Goal: Task Accomplishment & Management: Complete application form

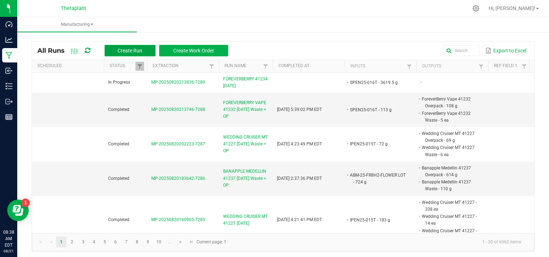
click at [122, 46] on button "Create Run" at bounding box center [130, 50] width 51 height 11
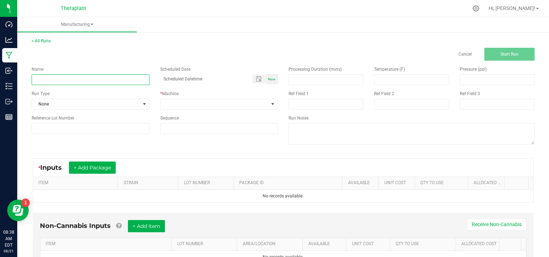
click at [65, 77] on input at bounding box center [91, 79] width 118 height 11
type input "C125-048-T1"
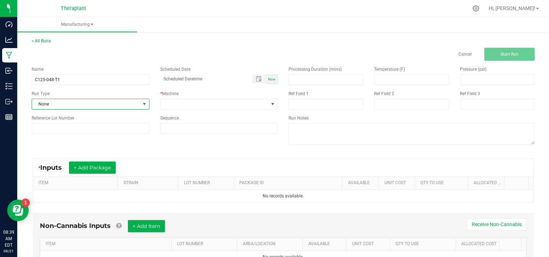
click at [142, 103] on span at bounding box center [145, 104] width 6 height 6
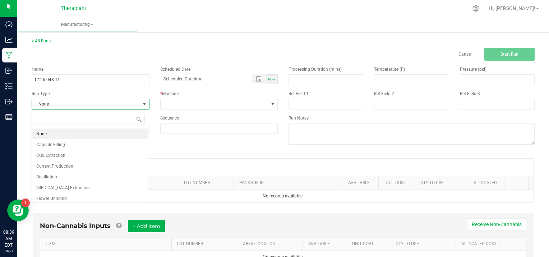
scroll to position [10, 116]
click at [91, 188] on li "[MEDICAL_DATA] Extraction" at bounding box center [90, 188] width 116 height 11
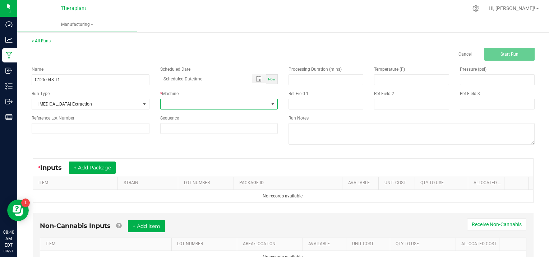
click at [270, 103] on span at bounding box center [273, 104] width 6 height 6
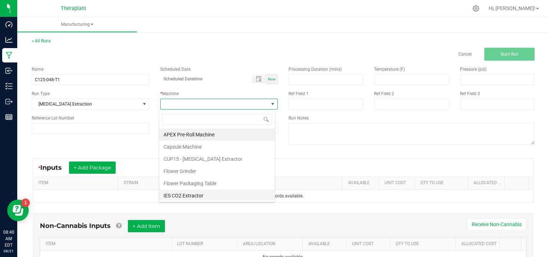
click at [199, 193] on li "IES CO2 Extractor" at bounding box center [217, 196] width 116 height 12
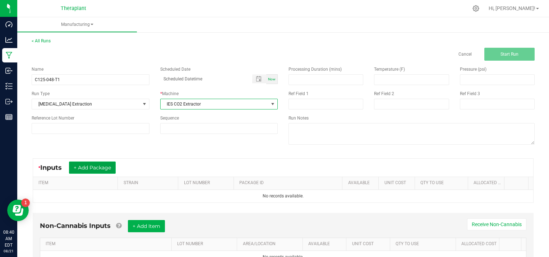
click at [95, 167] on button "+ Add Package" at bounding box center [92, 168] width 47 height 12
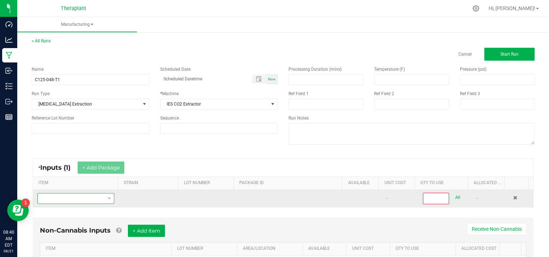
click at [53, 198] on span "NO DATA FOUND" at bounding box center [71, 199] width 67 height 10
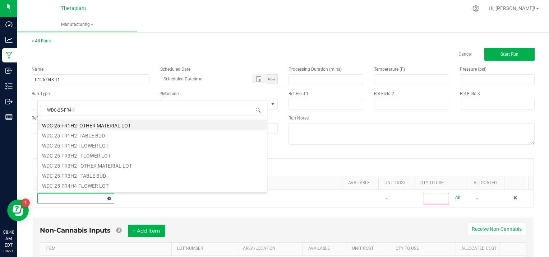
scroll to position [0, 0]
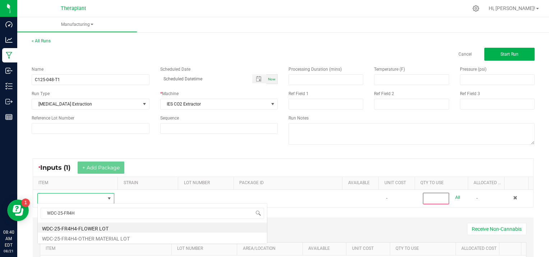
type input "WDC-25-FR4H4"
click at [111, 239] on li "WDC-25-FR4H4-OTHER MATERIAL LOT" at bounding box center [152, 238] width 229 height 10
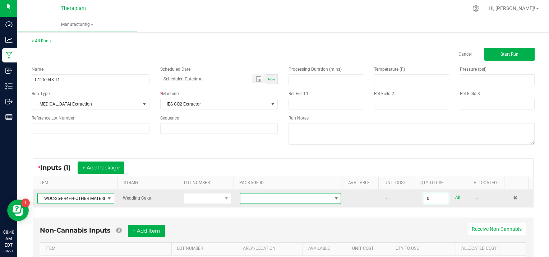
click at [333, 197] on span at bounding box center [336, 199] width 6 height 6
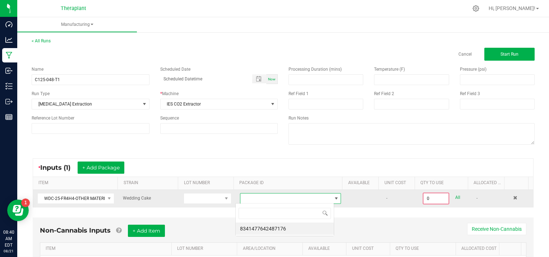
scroll to position [10, 98]
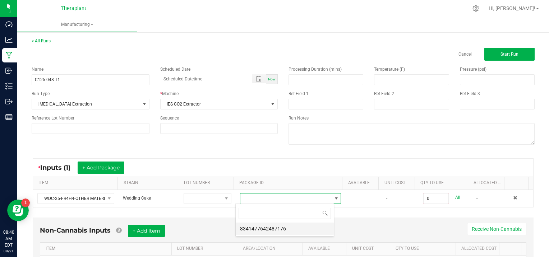
click at [289, 231] on li "8341477642487176" at bounding box center [285, 229] width 98 height 12
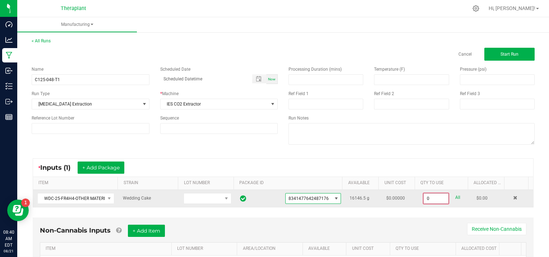
click at [438, 198] on input "0" at bounding box center [436, 199] width 25 height 10
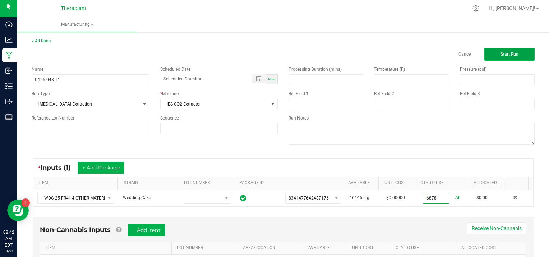
type input "6878.0000 g"
click at [517, 59] on button "Start Run" at bounding box center [509, 54] width 50 height 13
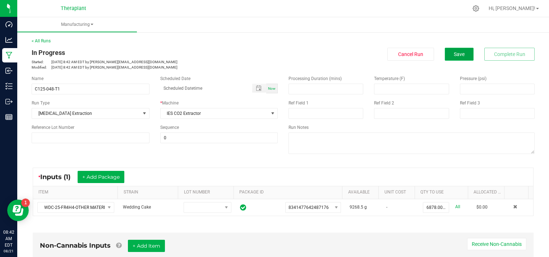
click at [459, 55] on span "Save" at bounding box center [459, 54] width 11 height 6
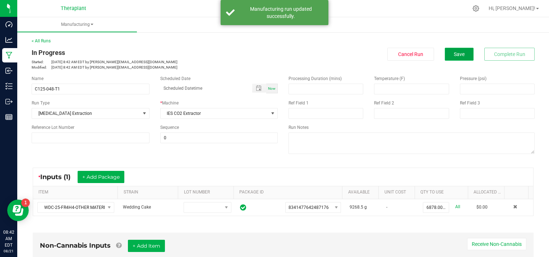
click at [454, 54] on span "Save" at bounding box center [459, 54] width 11 height 6
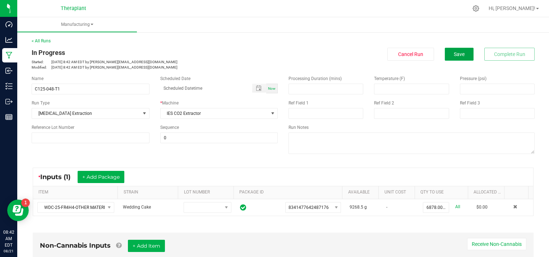
click at [454, 54] on span "Save" at bounding box center [459, 54] width 11 height 6
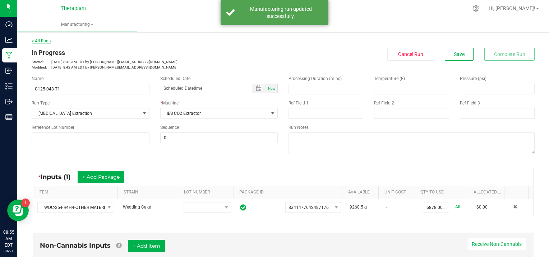
click at [40, 39] on link "< All Runs" at bounding box center [41, 40] width 19 height 5
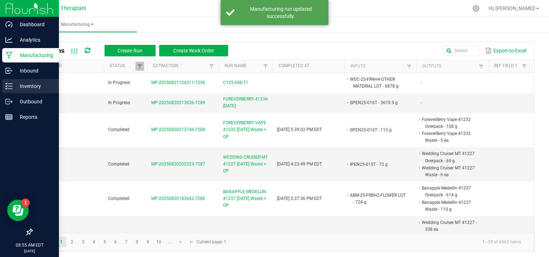
click at [10, 88] on icon at bounding box center [8, 86] width 7 height 7
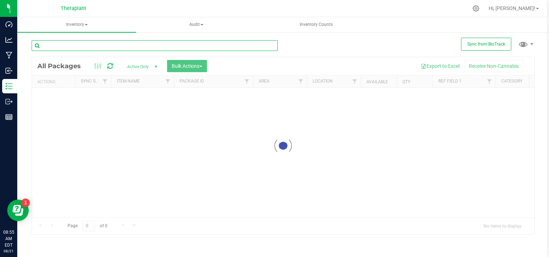
click at [80, 43] on input "text" at bounding box center [155, 45] width 246 height 11
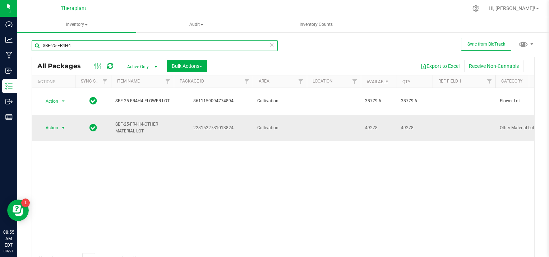
type input "SBF-25-FR4H4"
click at [61, 125] on span "select" at bounding box center [63, 128] width 6 height 6
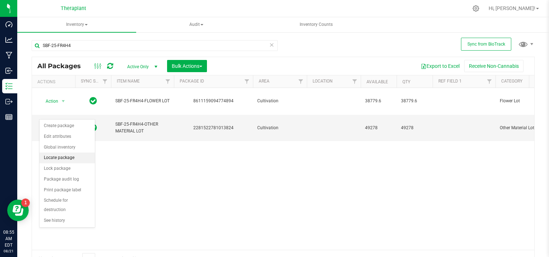
click at [74, 156] on li "Locate package" at bounding box center [67, 158] width 55 height 11
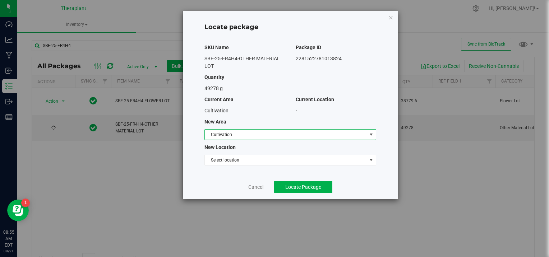
click at [370, 133] on span "select" at bounding box center [371, 135] width 6 height 6
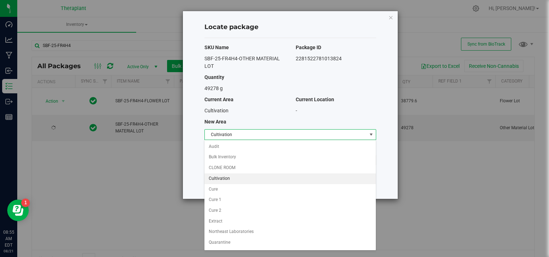
scroll to position [60, 0]
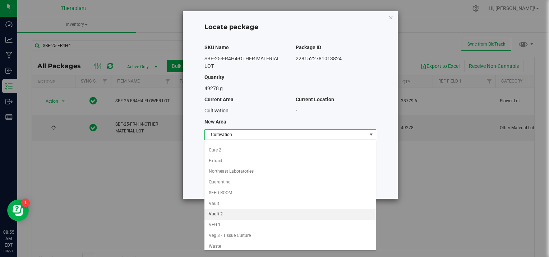
click at [232, 213] on li "Vault 2" at bounding box center [289, 214] width 171 height 11
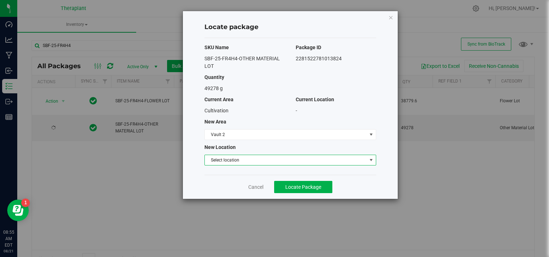
click at [373, 159] on span "select" at bounding box center [371, 160] width 6 height 6
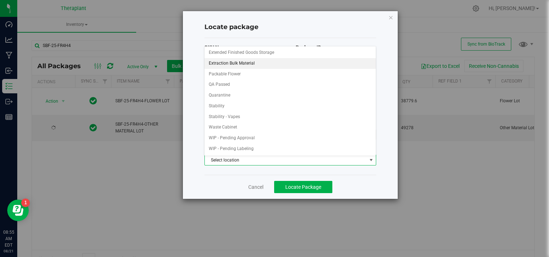
click at [251, 63] on li "Extraction Bulk Material" at bounding box center [289, 63] width 171 height 11
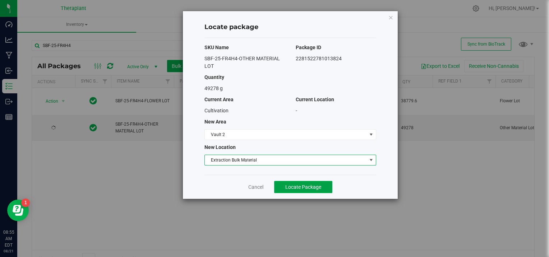
click at [316, 185] on span "Locate Package" at bounding box center [303, 187] width 36 height 6
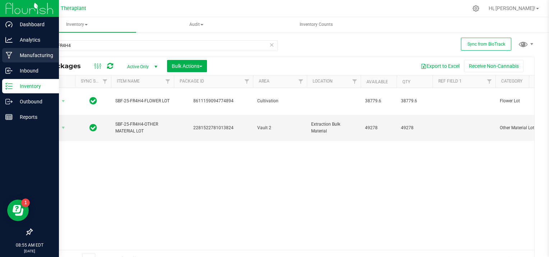
click at [13, 53] on p "Manufacturing" at bounding box center [34, 55] width 43 height 9
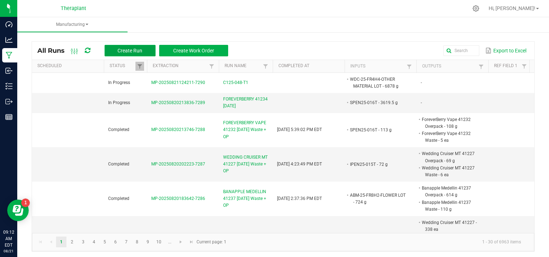
click at [119, 52] on span "Create Run" at bounding box center [129, 51] width 25 height 6
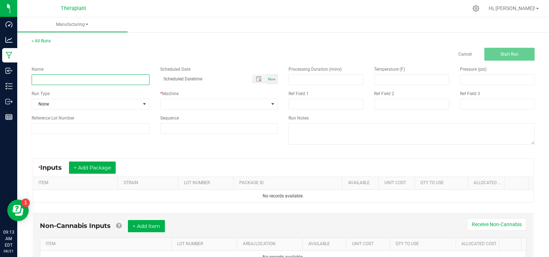
click at [72, 80] on input at bounding box center [91, 79] width 118 height 11
type input "IXPR25-024"
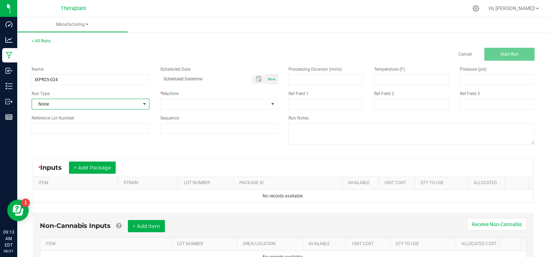
click at [144, 101] on span at bounding box center [145, 104] width 6 height 6
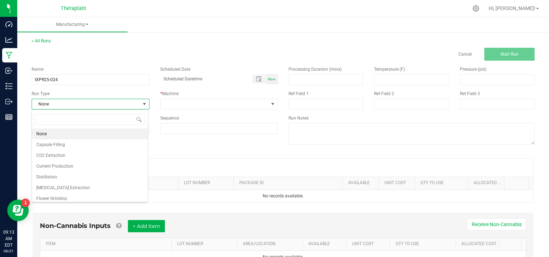
scroll to position [10, 116]
click at [91, 188] on li "[MEDICAL_DATA] Extraction" at bounding box center [90, 188] width 116 height 11
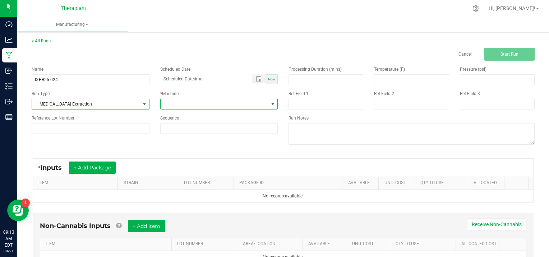
click at [271, 103] on span at bounding box center [273, 104] width 6 height 6
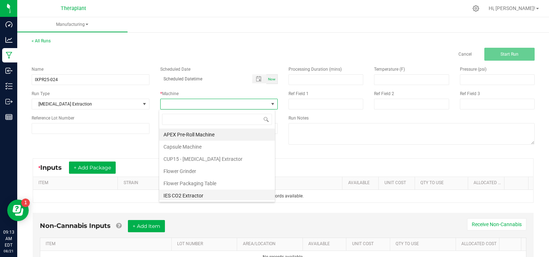
click at [189, 194] on li "IES CO2 Extractor" at bounding box center [217, 196] width 116 height 12
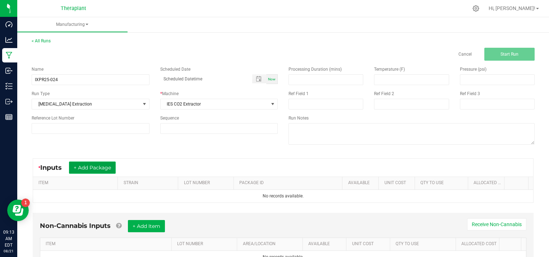
click at [92, 165] on button "+ Add Package" at bounding box center [92, 168] width 47 height 12
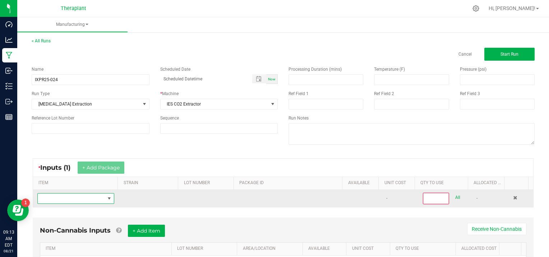
click at [61, 200] on span "NO DATA FOUND" at bounding box center [71, 199] width 67 height 10
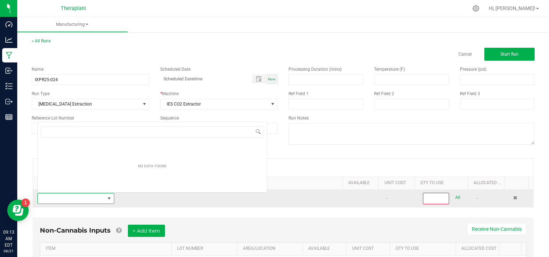
scroll to position [10, 74]
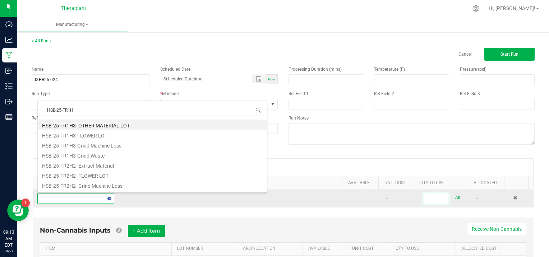
type input "HSB-25-FR1H3"
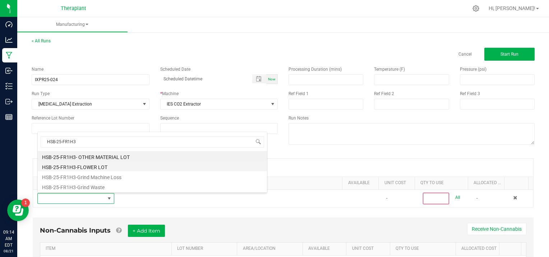
click at [127, 165] on li "HSB-25-FR1H3-FLOWER LOT" at bounding box center [152, 166] width 229 height 10
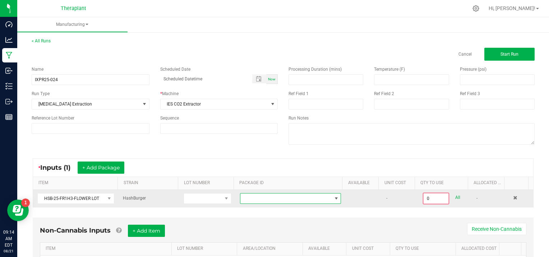
click at [333, 198] on span at bounding box center [336, 199] width 6 height 6
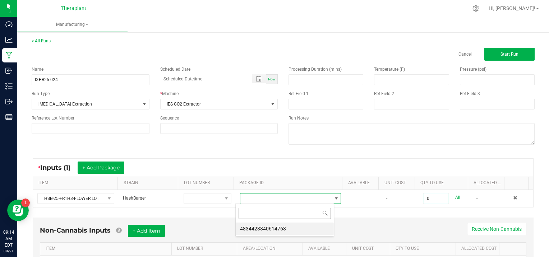
scroll to position [10, 98]
click at [305, 227] on li "4834423840614763" at bounding box center [285, 229] width 98 height 12
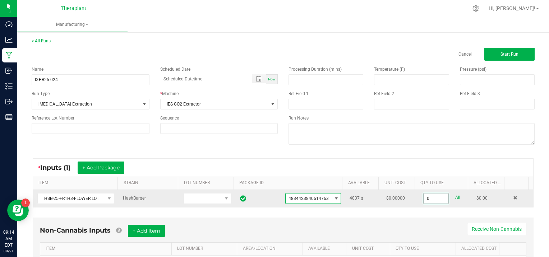
click at [437, 199] on input "0" at bounding box center [436, 199] width 25 height 10
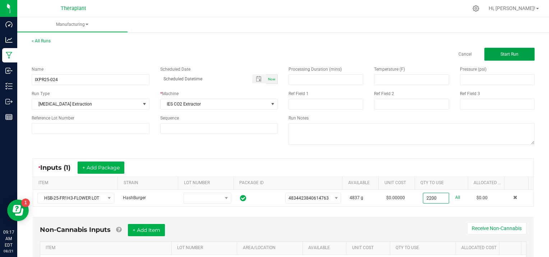
type input "2200.0000 g"
click at [500, 54] on span "Start Run" at bounding box center [509, 54] width 18 height 5
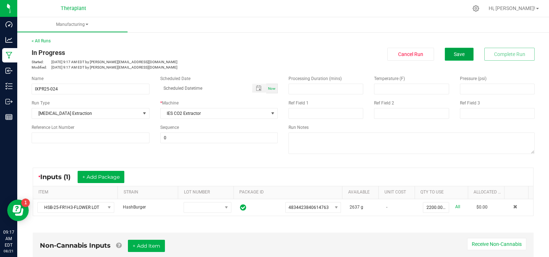
click at [447, 49] on button "Save" at bounding box center [459, 54] width 29 height 13
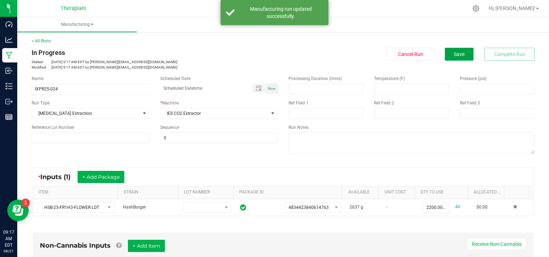
click at [454, 52] on span "Save" at bounding box center [459, 54] width 11 height 6
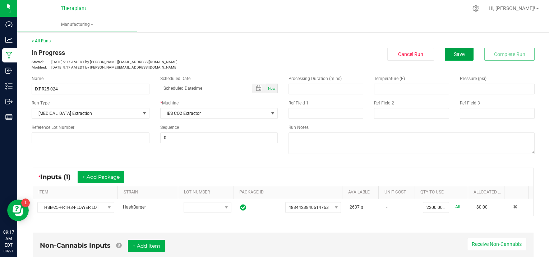
click at [454, 52] on span "Save" at bounding box center [459, 54] width 11 height 6
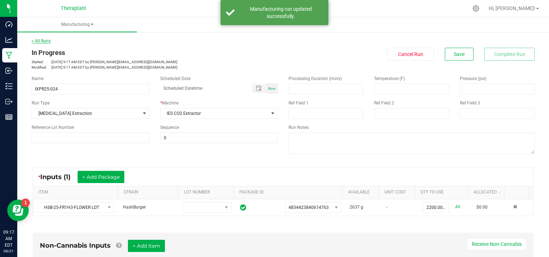
click at [43, 40] on link "< All Runs" at bounding box center [41, 40] width 19 height 5
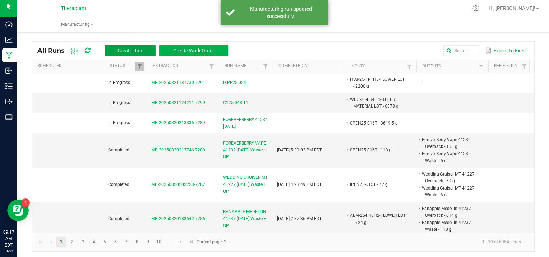
click at [117, 49] on button "Create Run" at bounding box center [130, 50] width 51 height 11
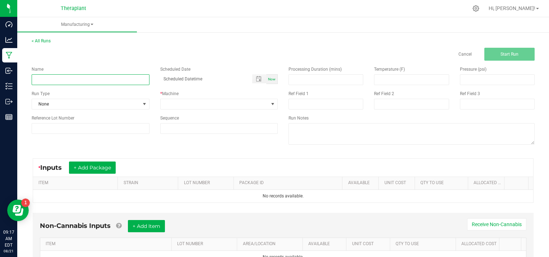
click at [50, 75] on input at bounding box center [91, 79] width 118 height 11
type input "IXPR25-025"
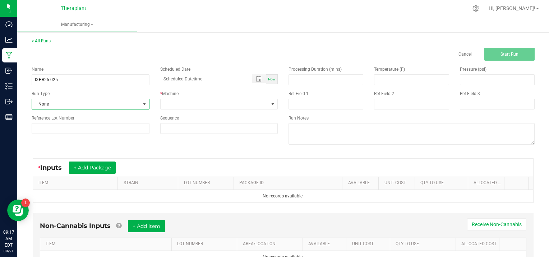
click at [145, 102] on span at bounding box center [145, 104] width 6 height 6
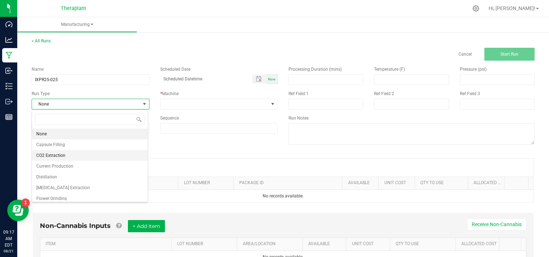
scroll to position [10, 116]
drag, startPoint x: 80, startPoint y: 191, endPoint x: 123, endPoint y: 171, distance: 47.3
click at [80, 191] on li "[MEDICAL_DATA] Extraction" at bounding box center [90, 188] width 116 height 11
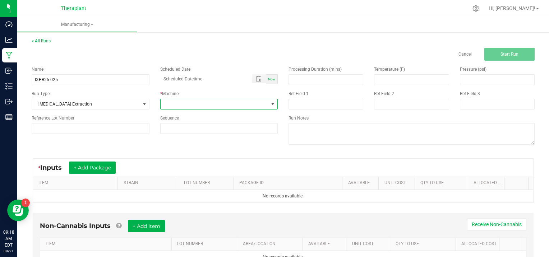
drag, startPoint x: 271, startPoint y: 102, endPoint x: 275, endPoint y: 102, distance: 3.6
click at [273, 102] on span at bounding box center [273, 104] width 6 height 6
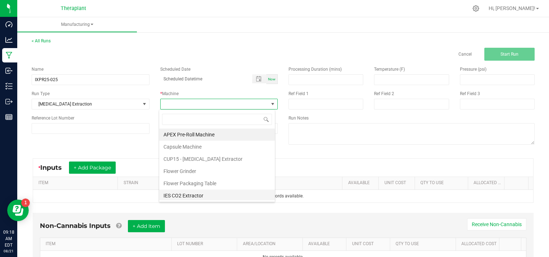
click at [195, 193] on li "IES CO2 Extractor" at bounding box center [217, 196] width 116 height 12
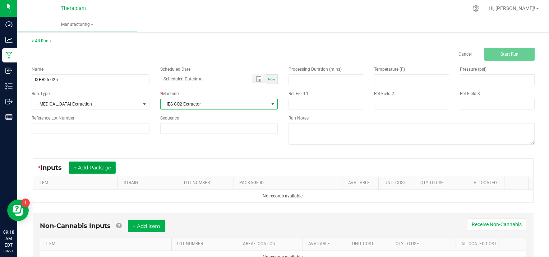
click at [99, 163] on button "+ Add Package" at bounding box center [92, 168] width 47 height 12
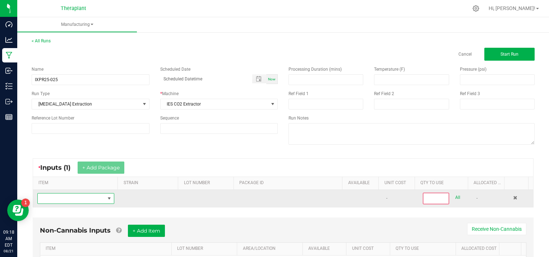
click at [65, 197] on span "NO DATA FOUND" at bounding box center [71, 199] width 67 height 10
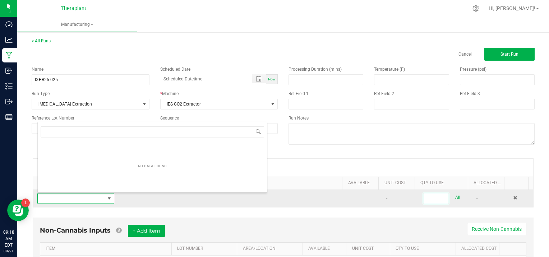
scroll to position [10, 74]
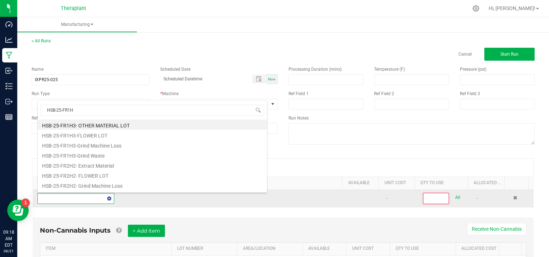
type input "HSB-25-FR1H3"
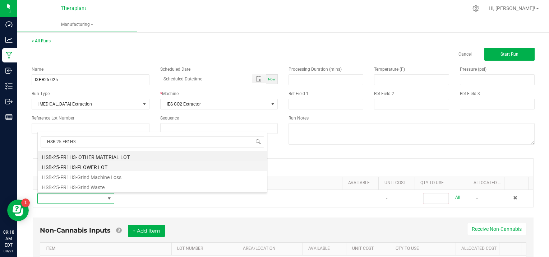
click at [106, 169] on li "HSB-25-FR1H3-FLOWER LOT" at bounding box center [152, 166] width 229 height 10
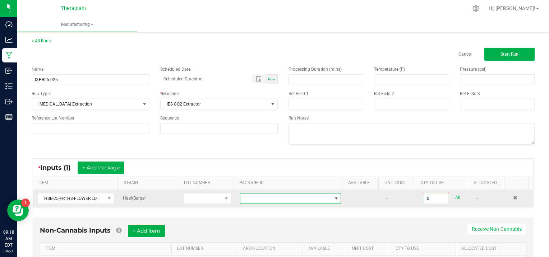
click at [333, 198] on span at bounding box center [336, 199] width 6 height 6
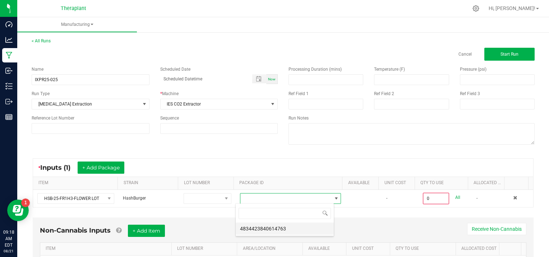
scroll to position [10, 98]
click at [289, 229] on li "4834423840614763" at bounding box center [285, 229] width 98 height 12
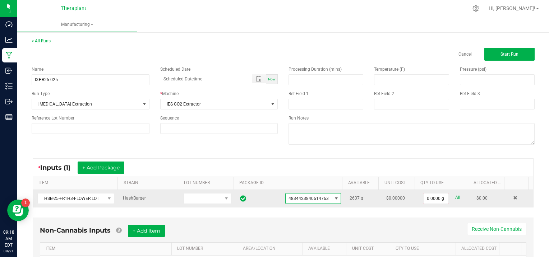
click at [455, 198] on link "All" at bounding box center [457, 198] width 5 height 10
type input "2637.0000 g"
click at [500, 52] on span "Start Run" at bounding box center [509, 54] width 18 height 5
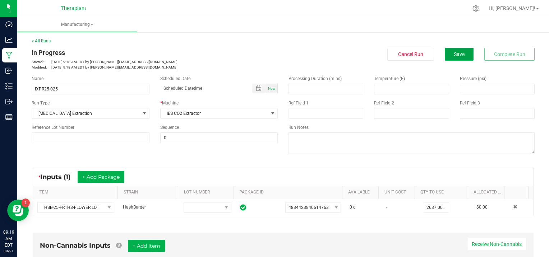
click at [467, 53] on button "Save" at bounding box center [459, 54] width 29 height 13
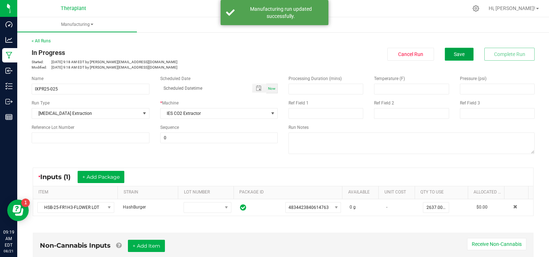
click at [456, 54] on span "Save" at bounding box center [459, 54] width 11 height 6
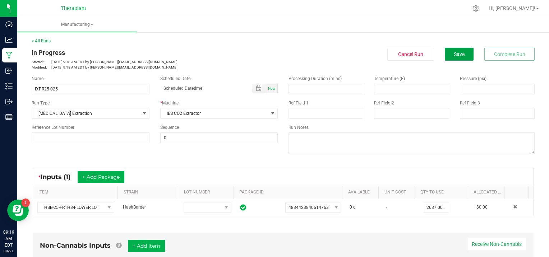
click at [456, 54] on span "Save" at bounding box center [459, 54] width 11 height 6
click at [455, 56] on span "Save" at bounding box center [459, 54] width 11 height 6
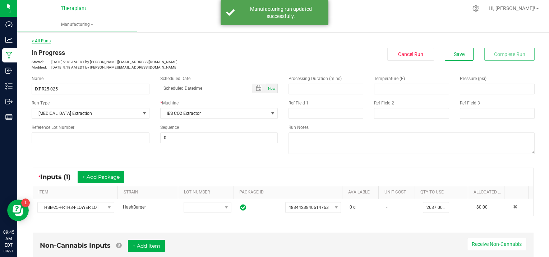
click at [46, 40] on link "< All Runs" at bounding box center [41, 40] width 19 height 5
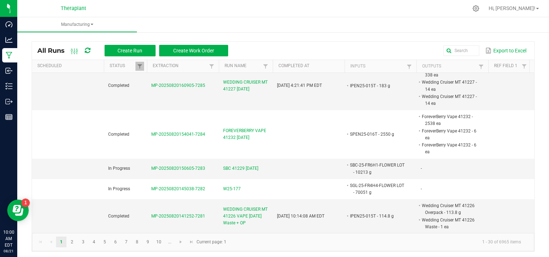
scroll to position [1, 0]
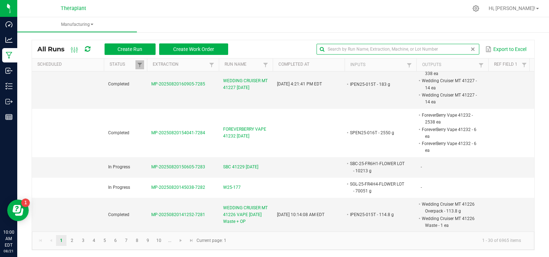
click at [448, 49] on input "text" at bounding box center [398, 49] width 162 height 11
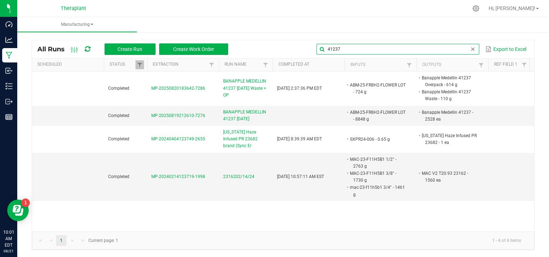
click at [341, 46] on input "41237" at bounding box center [398, 49] width 162 height 11
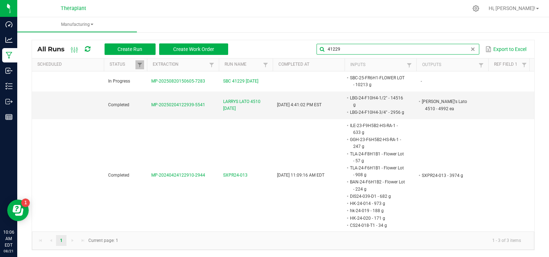
type input "41229"
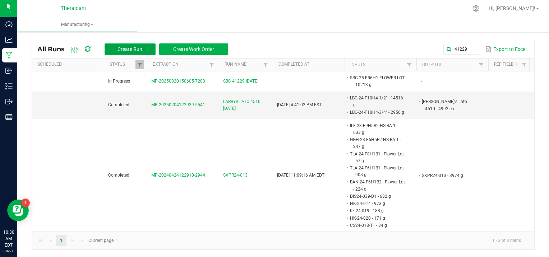
click at [132, 46] on span "Create Run" at bounding box center [129, 49] width 25 height 6
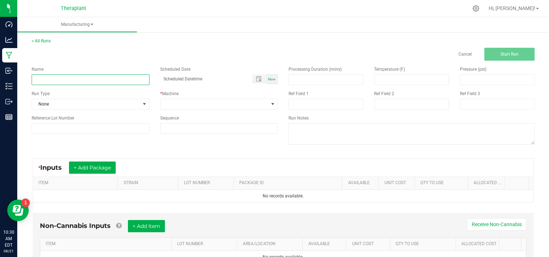
click at [52, 81] on input at bounding box center [91, 79] width 118 height 11
click at [463, 52] on link "Cancel" at bounding box center [464, 54] width 13 height 6
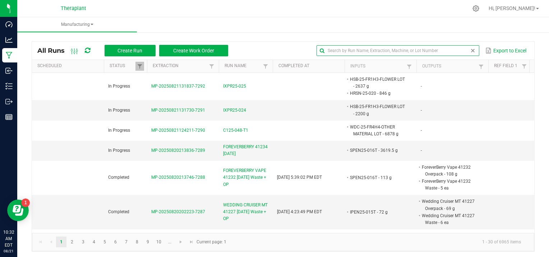
click at [457, 50] on input "text" at bounding box center [398, 50] width 162 height 11
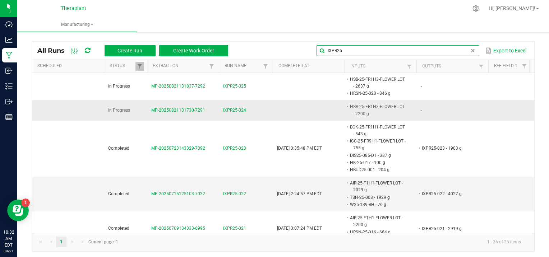
type input "IXPR25"
click at [169, 109] on span "MP-20250821131730-7291" at bounding box center [178, 110] width 54 height 5
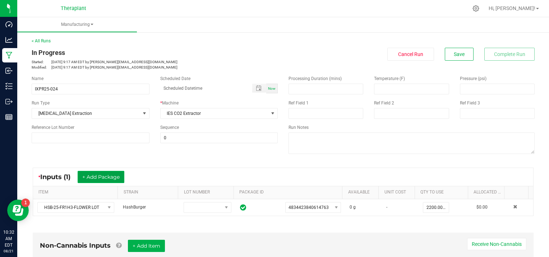
click at [103, 177] on button "+ Add Package" at bounding box center [101, 177] width 47 height 12
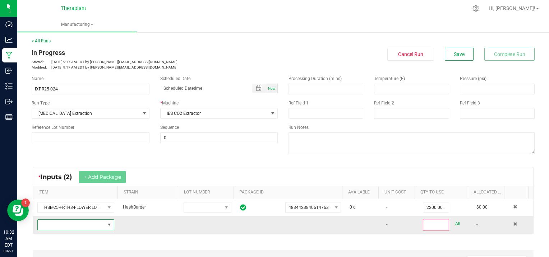
click at [80, 223] on span "NO DATA FOUND" at bounding box center [71, 225] width 67 height 10
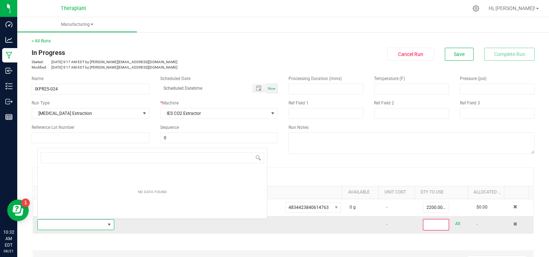
scroll to position [10, 74]
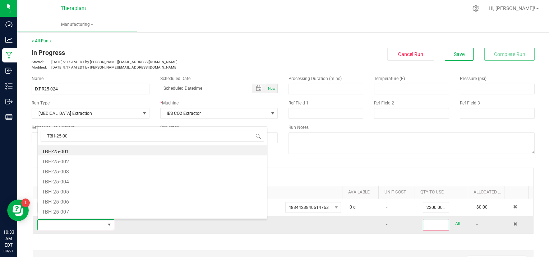
type input "TBH-25-009"
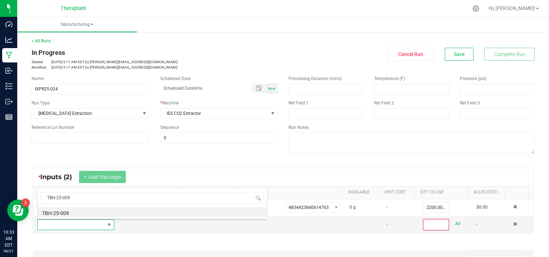
click at [84, 204] on span "TBH-25-009" at bounding box center [152, 198] width 229 height 17
click at [84, 213] on li "TBH-25-009" at bounding box center [152, 212] width 229 height 10
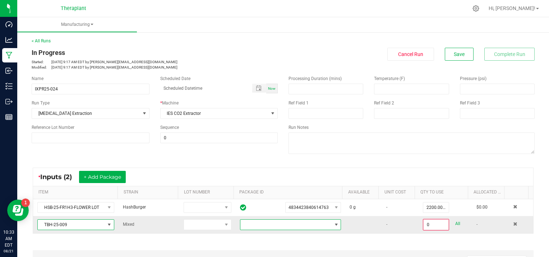
click at [333, 223] on span at bounding box center [336, 225] width 6 height 6
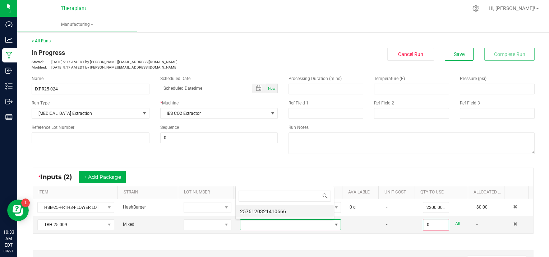
click at [289, 214] on li "2576120321410666" at bounding box center [285, 212] width 98 height 12
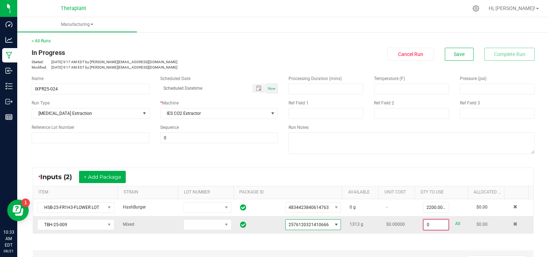
click at [437, 223] on input "0" at bounding box center [436, 225] width 25 height 10
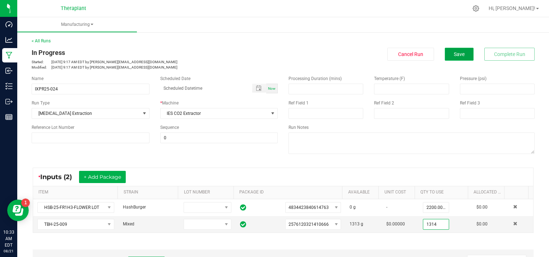
type input "1313.0000 g"
click at [447, 54] on button "Save" at bounding box center [459, 54] width 29 height 13
click at [99, 176] on button "+ Add Package" at bounding box center [102, 177] width 47 height 12
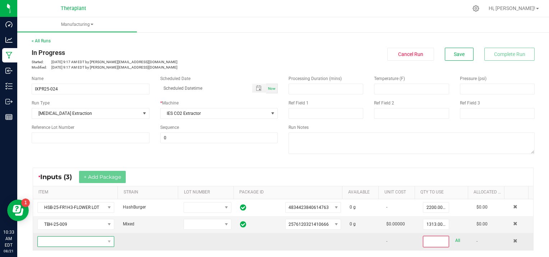
click at [66, 239] on span "NO DATA FOUND" at bounding box center [71, 242] width 67 height 10
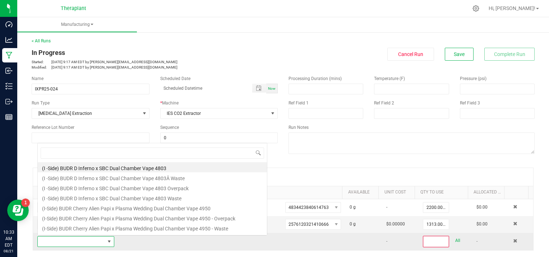
scroll to position [10, 74]
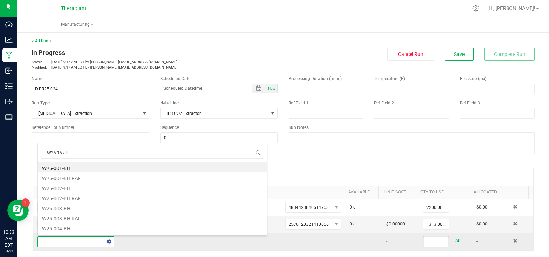
type input "W25-157-BH"
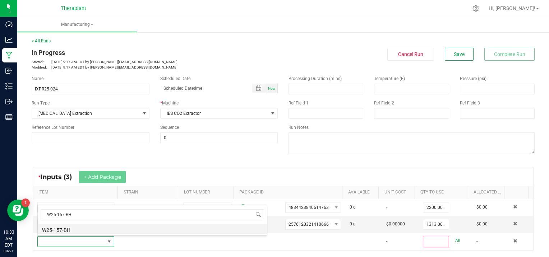
click at [70, 228] on li "W25-157-BH" at bounding box center [152, 229] width 229 height 10
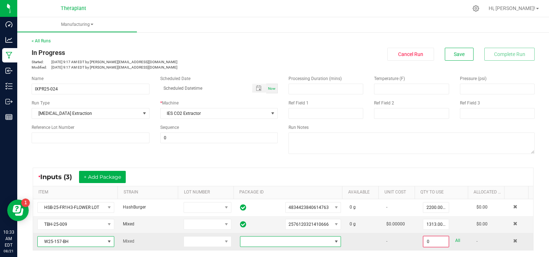
click at [333, 239] on span at bounding box center [336, 242] width 6 height 6
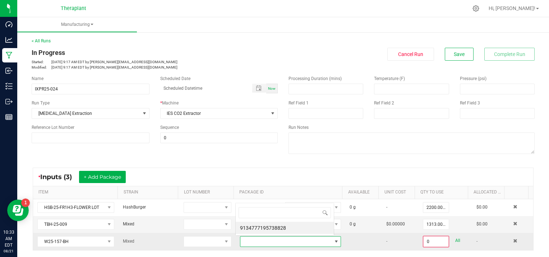
scroll to position [10, 97]
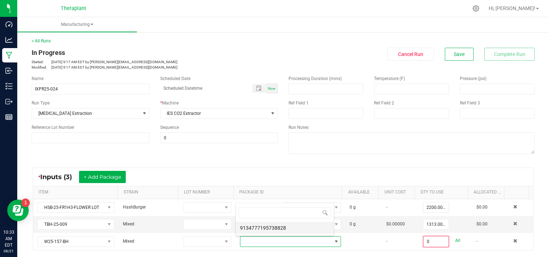
click at [295, 227] on li "9134777195738828" at bounding box center [285, 228] width 98 height 12
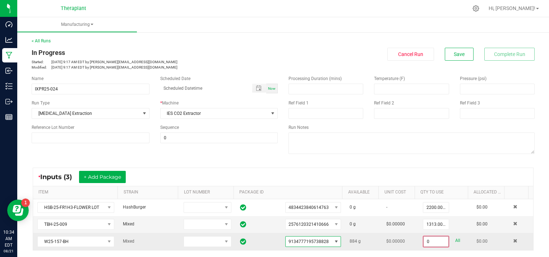
click at [435, 240] on input "0" at bounding box center [436, 242] width 25 height 10
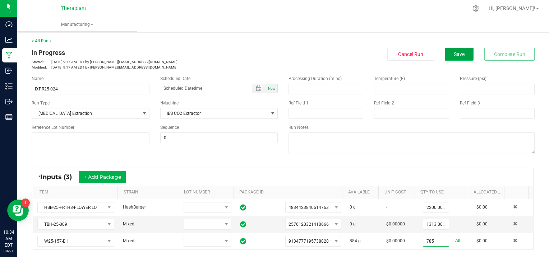
type input "785.0000 g"
click at [454, 55] on span "Save" at bounding box center [459, 54] width 11 height 6
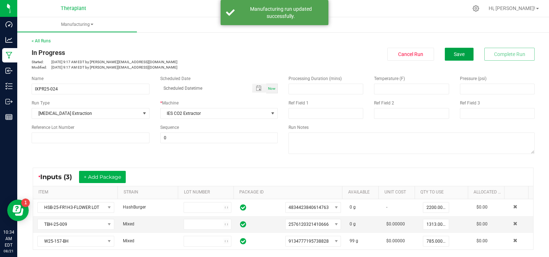
click at [454, 55] on span "Save" at bounding box center [459, 54] width 11 height 6
click at [454, 54] on span "Save" at bounding box center [459, 54] width 11 height 6
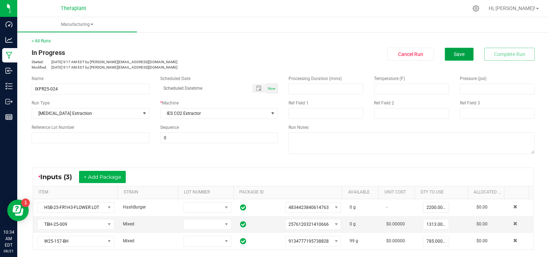
click at [445, 50] on button "Save" at bounding box center [459, 54] width 29 height 13
click at [454, 53] on span "Save" at bounding box center [459, 54] width 11 height 6
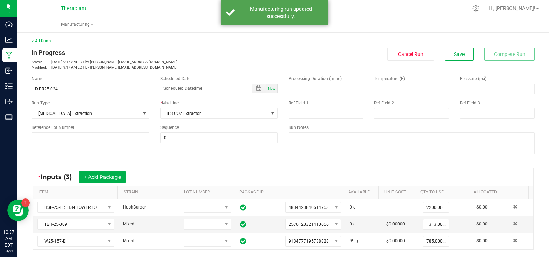
click at [42, 41] on link "< All Runs" at bounding box center [41, 40] width 19 height 5
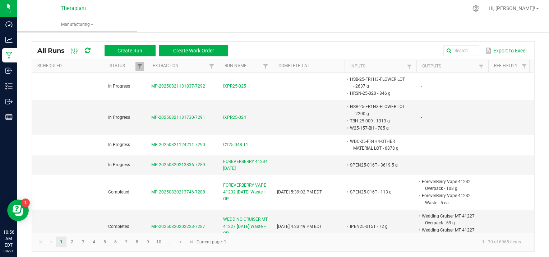
click at [169, 17] on nav "Theraplant Hi, [PERSON_NAME]!" at bounding box center [283, 8] width 532 height 17
click at [350, 247] on kendo-pager-info "1 - 30 of 6965 items" at bounding box center [379, 242] width 296 height 12
click at [138, 50] on span "Create Run" at bounding box center [129, 51] width 25 height 6
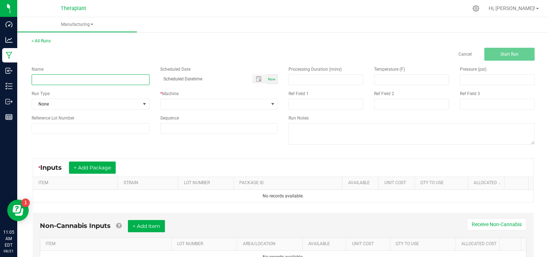
click at [74, 75] on input at bounding box center [91, 79] width 118 height 11
type input "A"
type input "APPLE T 41230 [DATE]"
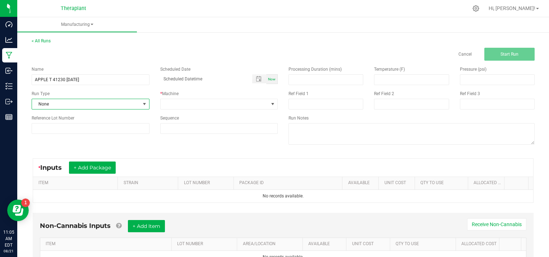
click at [144, 102] on span at bounding box center [145, 104] width 6 height 6
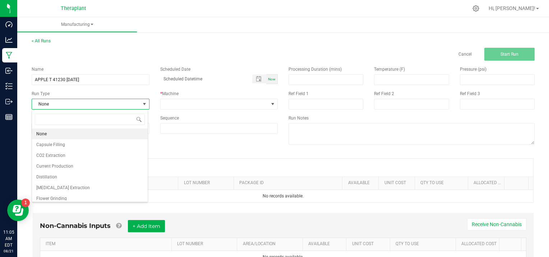
scroll to position [14, 0]
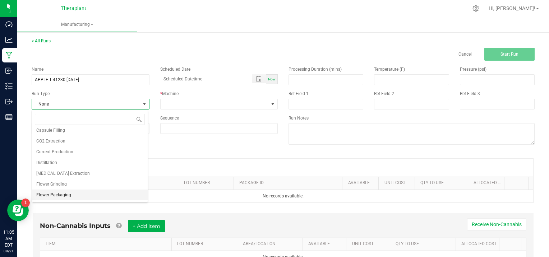
click at [93, 195] on li "Flower Packaging" at bounding box center [90, 195] width 116 height 11
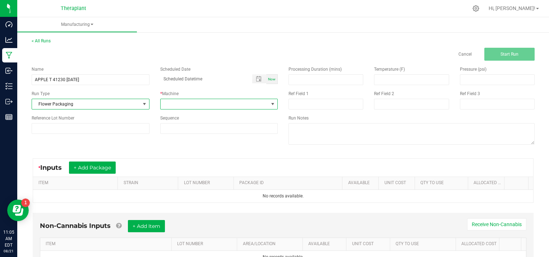
click at [272, 102] on span at bounding box center [273, 104] width 6 height 6
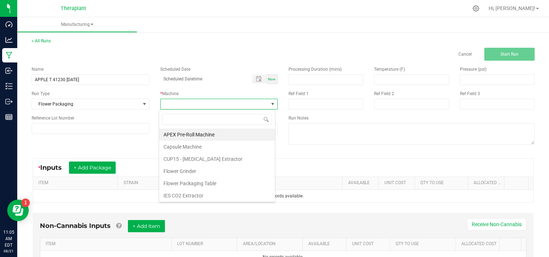
scroll to position [37, 0]
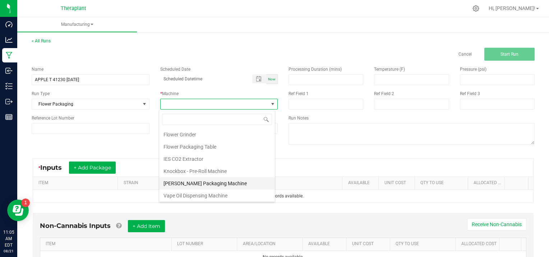
click at [206, 181] on li "[PERSON_NAME] Packaging Machine" at bounding box center [217, 183] width 116 height 12
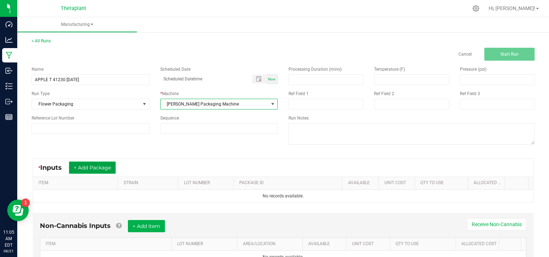
click at [97, 164] on button "+ Add Package" at bounding box center [92, 168] width 47 height 12
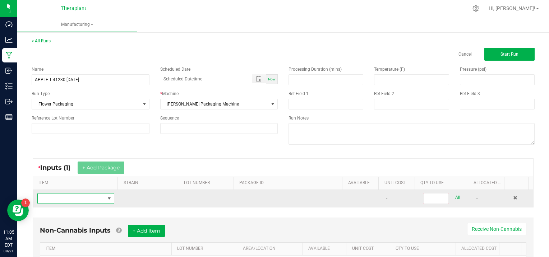
click at [71, 196] on span "NO DATA FOUND" at bounding box center [71, 199] width 67 height 10
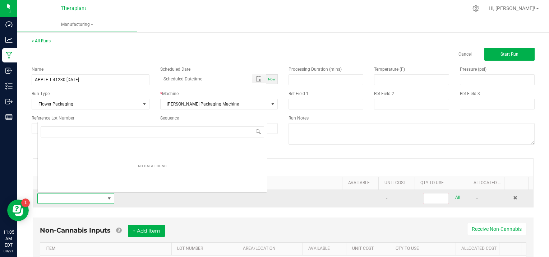
scroll to position [10, 74]
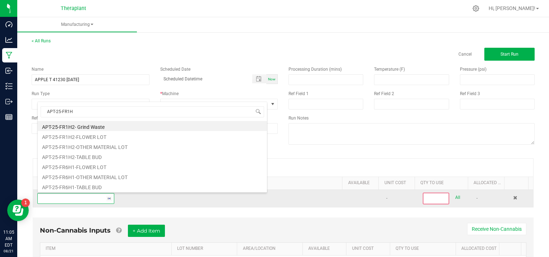
type input "APT-25-FR1H2"
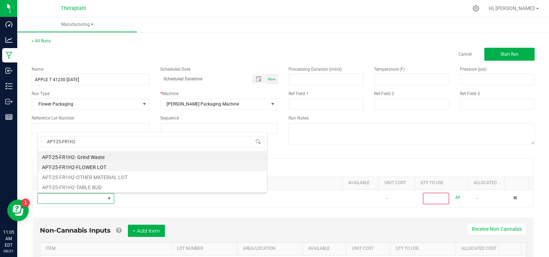
click at [115, 166] on li "APT-25-FR1H2-FLOWER LOT" at bounding box center [152, 166] width 229 height 10
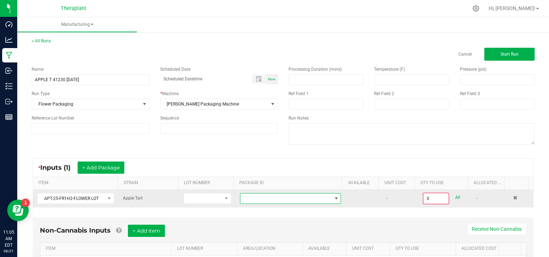
click at [333, 197] on span at bounding box center [336, 199] width 6 height 6
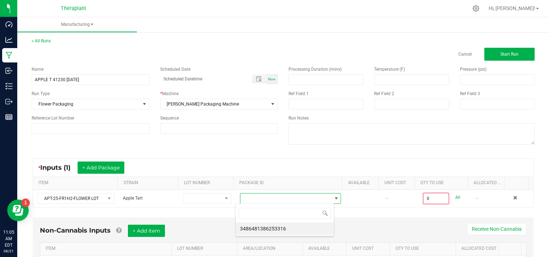
scroll to position [10, 98]
click at [314, 230] on li "3486481386253316" at bounding box center [285, 229] width 98 height 12
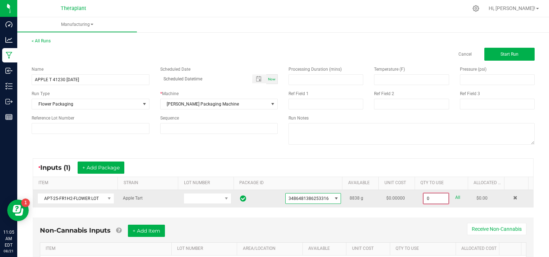
click at [435, 197] on input "0" at bounding box center [436, 199] width 25 height 10
click at [436, 197] on input "0" at bounding box center [436, 199] width 25 height 10
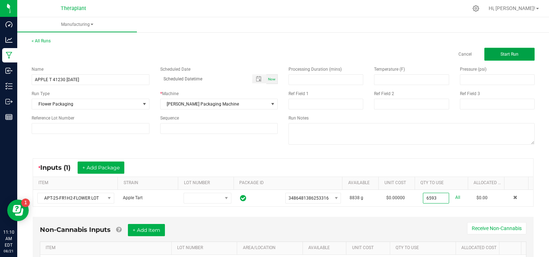
type input "6593.0000 g"
click at [504, 52] on span "Start Run" at bounding box center [509, 54] width 18 height 5
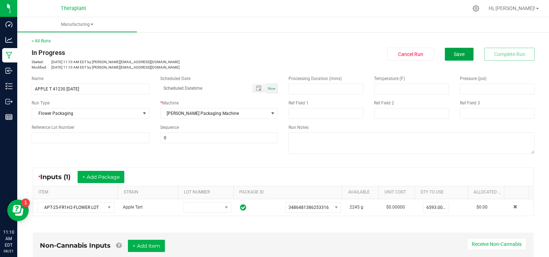
click at [446, 57] on button "Save" at bounding box center [459, 54] width 29 height 13
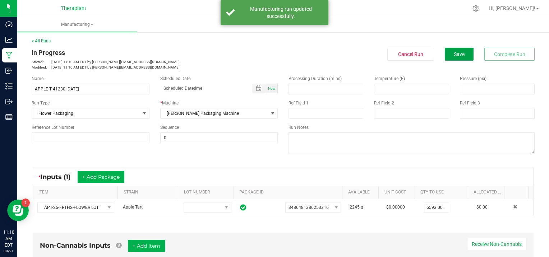
click at [446, 57] on button "Save" at bounding box center [459, 54] width 29 height 13
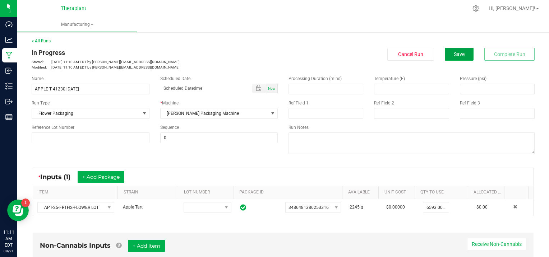
click at [446, 57] on button "Save" at bounding box center [459, 54] width 29 height 13
click at [454, 53] on span "Save" at bounding box center [459, 54] width 11 height 6
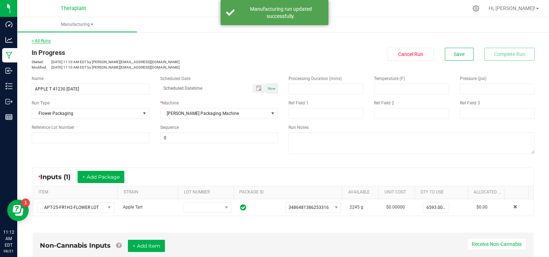
click at [42, 40] on link "< All Runs" at bounding box center [41, 40] width 19 height 5
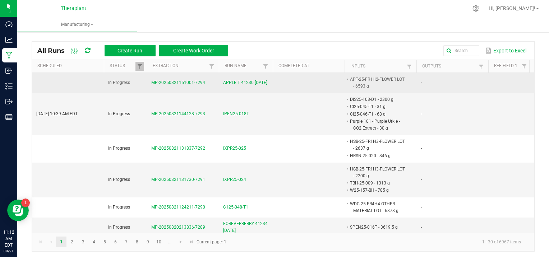
click at [161, 83] on span "MP-20250821151001-7294" at bounding box center [178, 82] width 54 height 5
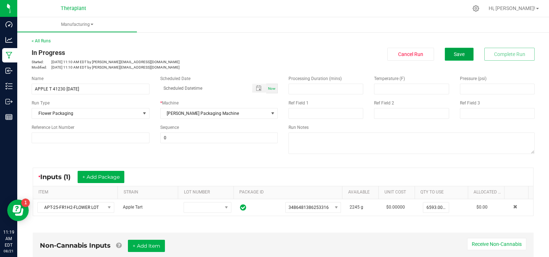
click at [445, 54] on button "Save" at bounding box center [459, 54] width 29 height 13
click at [169, 16] on nav "Theraplant Hi, [PERSON_NAME]!" at bounding box center [283, 8] width 532 height 17
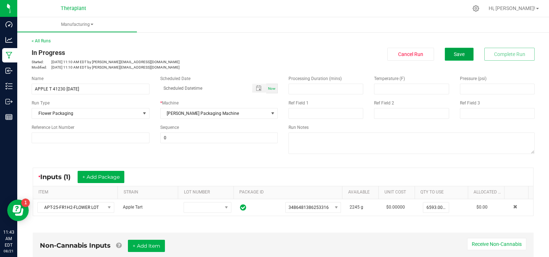
click at [455, 51] on span "Save" at bounding box center [459, 54] width 11 height 6
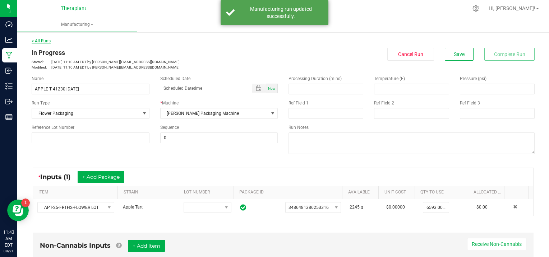
click at [46, 41] on link "< All Runs" at bounding box center [41, 40] width 19 height 5
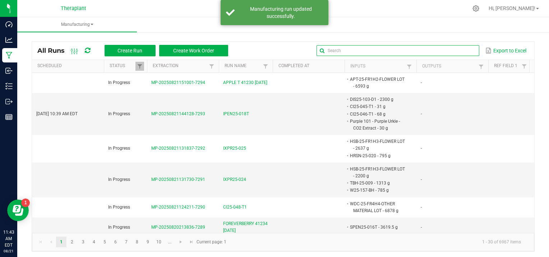
click at [458, 47] on input "text" at bounding box center [398, 50] width 162 height 11
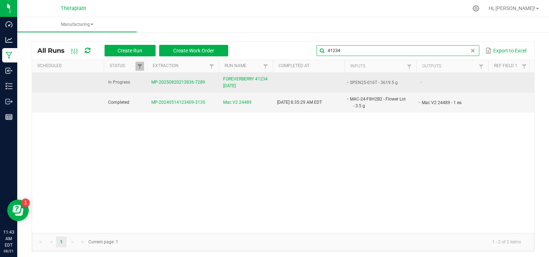
type input "41234"
click at [175, 81] on span "MP-20250820213836-7289" at bounding box center [178, 82] width 54 height 5
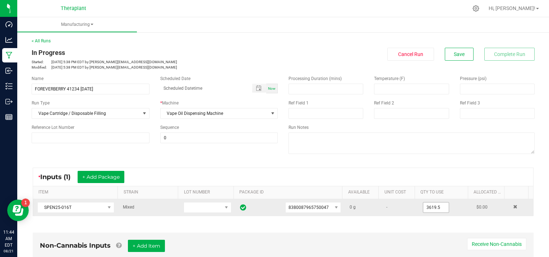
click at [436, 208] on input "3619.5" at bounding box center [436, 208] width 26 height 10
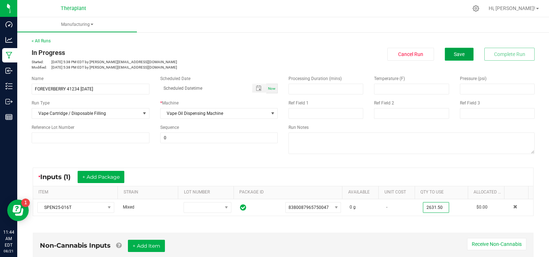
type input "2631.5000 g"
click at [461, 54] on button "Save" at bounding box center [459, 54] width 29 height 13
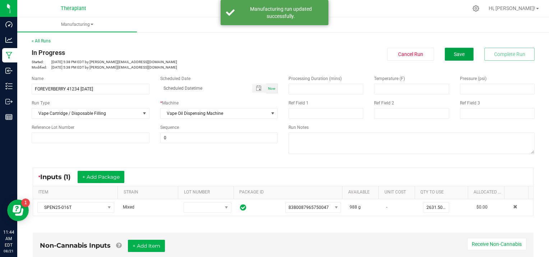
click at [461, 54] on button "Save" at bounding box center [459, 54] width 29 height 13
click at [454, 55] on span "Save" at bounding box center [459, 54] width 11 height 6
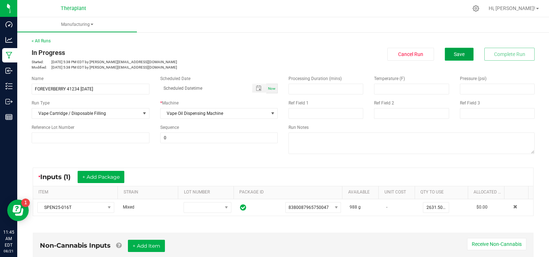
click at [454, 52] on span "Save" at bounding box center [459, 54] width 11 height 6
click at [45, 41] on link "< All Runs" at bounding box center [41, 40] width 19 height 5
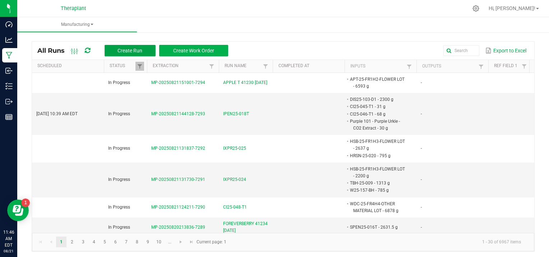
click at [131, 49] on span "Create Run" at bounding box center [129, 51] width 25 height 6
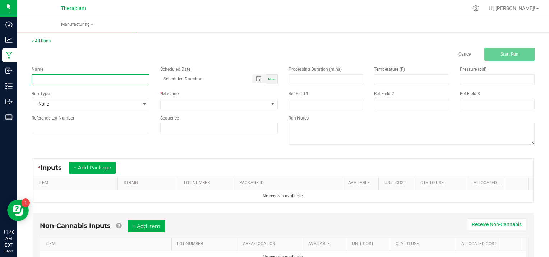
click at [63, 75] on input at bounding box center [91, 79] width 118 height 11
type input "FOREVERBERRY VAPE 41233 [DATE]"
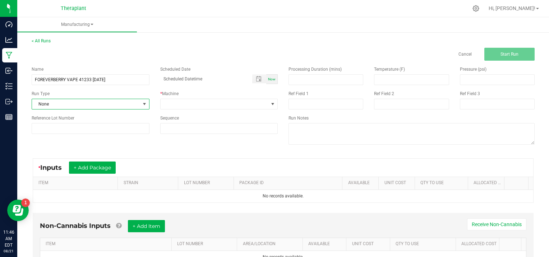
click at [144, 101] on span at bounding box center [145, 104] width 6 height 6
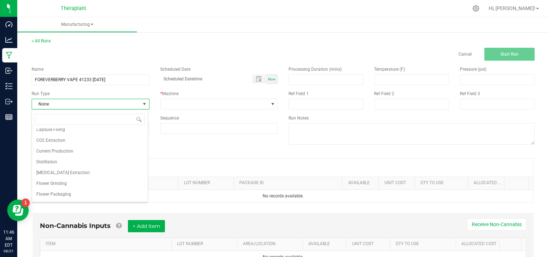
scroll to position [46, 0]
click at [106, 198] on li "Vape Cartridge / Disposable Filling" at bounding box center [90, 195] width 116 height 11
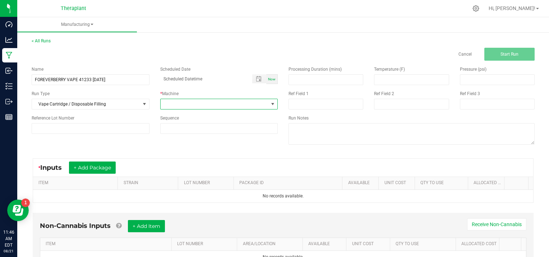
click at [270, 103] on span at bounding box center [273, 104] width 6 height 6
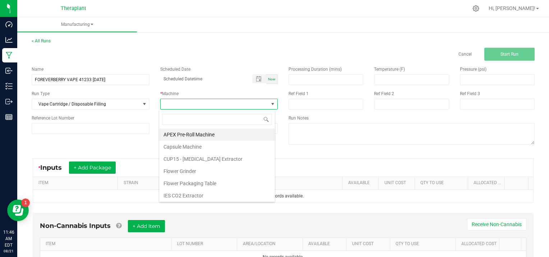
scroll to position [37, 0]
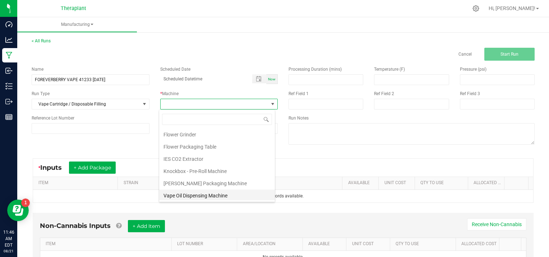
click at [224, 195] on li "Vape Oil Dispensing Machine" at bounding box center [217, 196] width 116 height 12
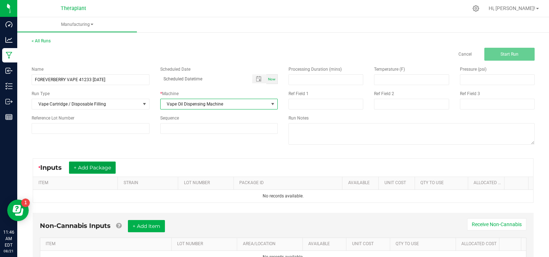
click at [101, 168] on button "+ Add Package" at bounding box center [92, 168] width 47 height 12
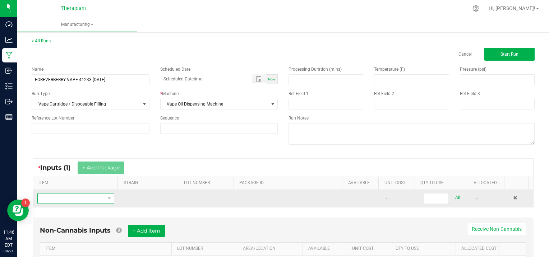
click at [51, 197] on span "NO DATA FOUND" at bounding box center [71, 199] width 67 height 10
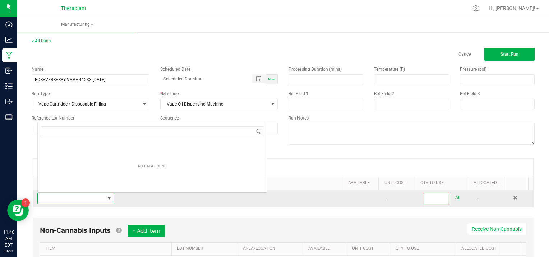
scroll to position [10, 74]
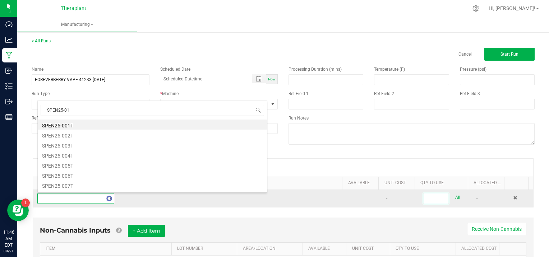
type input "SPEN25-016"
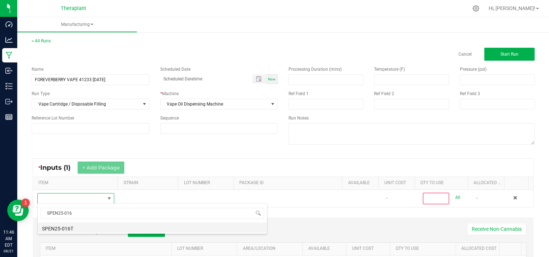
click at [74, 228] on li "SPEN25-016T" at bounding box center [152, 228] width 229 height 10
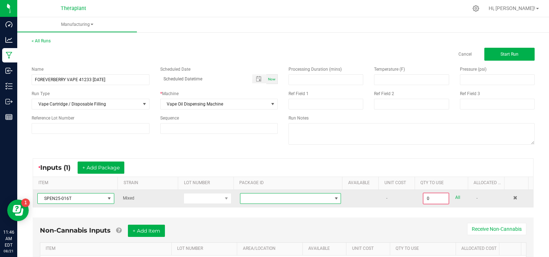
click at [333, 197] on span at bounding box center [336, 199] width 6 height 6
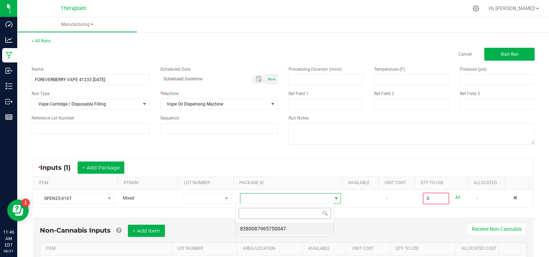
scroll to position [10, 98]
click at [286, 226] on li "8380087965750047" at bounding box center [285, 229] width 98 height 12
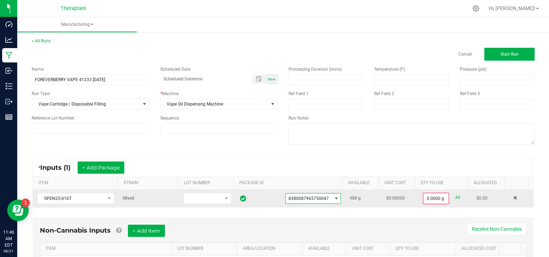
click at [455, 196] on link "All" at bounding box center [457, 198] width 5 height 10
type input "988.0000 g"
click at [500, 55] on span "Start Run" at bounding box center [509, 54] width 18 height 5
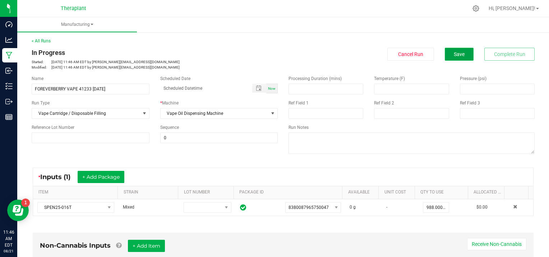
click at [458, 52] on span "Save" at bounding box center [459, 54] width 11 height 6
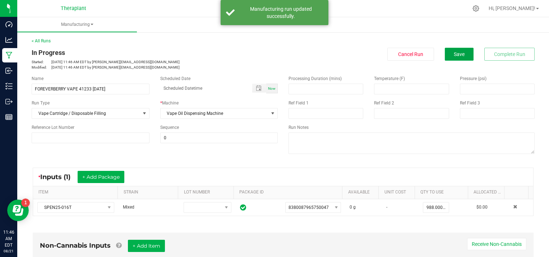
click at [458, 52] on span "Save" at bounding box center [459, 54] width 11 height 6
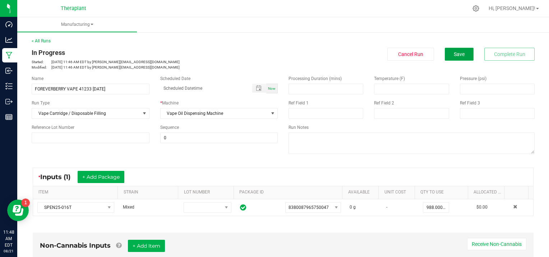
click at [458, 52] on span "Save" at bounding box center [459, 54] width 11 height 6
click at [457, 55] on span "Save" at bounding box center [459, 54] width 11 height 6
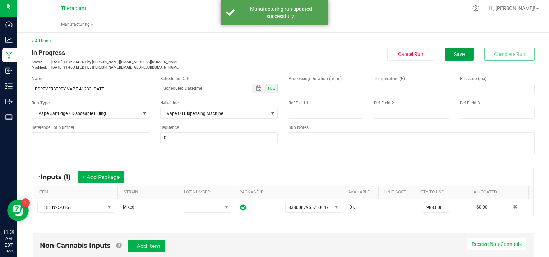
click at [457, 55] on span "Save" at bounding box center [459, 54] width 11 height 6
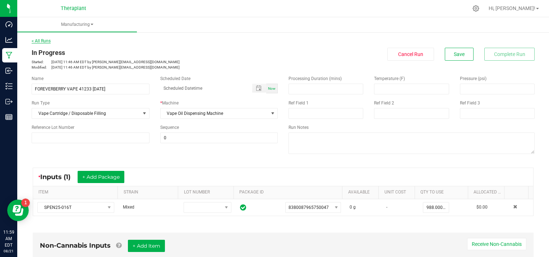
click at [43, 42] on link "< All Runs" at bounding box center [41, 40] width 19 height 5
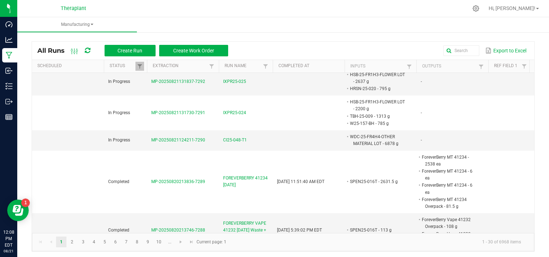
scroll to position [87, 0]
click at [164, 137] on span "MP-20250821124211-7290" at bounding box center [178, 139] width 54 height 5
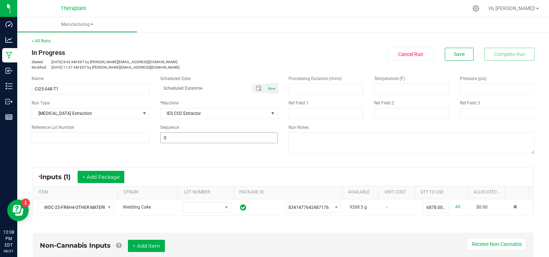
click at [184, 138] on input "0" at bounding box center [219, 138] width 117 height 10
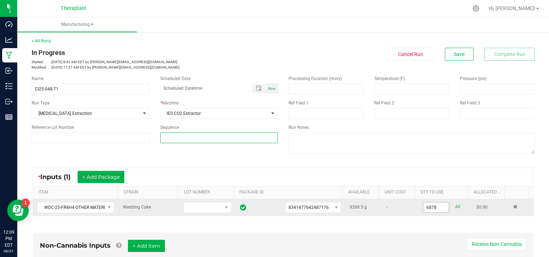
click at [435, 205] on input "6878" at bounding box center [436, 208] width 26 height 10
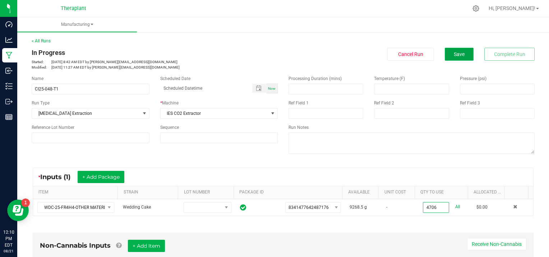
type input "4706.0000 g"
click at [451, 50] on button "Save" at bounding box center [459, 54] width 29 height 13
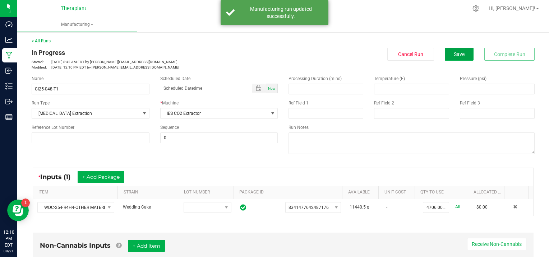
click at [451, 50] on button "Save" at bounding box center [459, 54] width 29 height 13
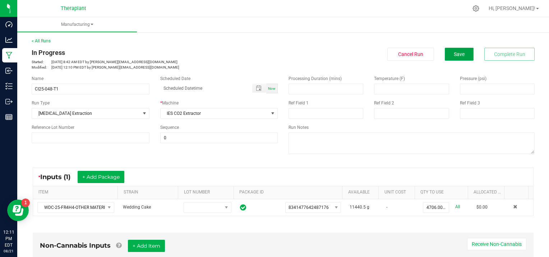
click at [451, 50] on button "Save" at bounding box center [459, 54] width 29 height 13
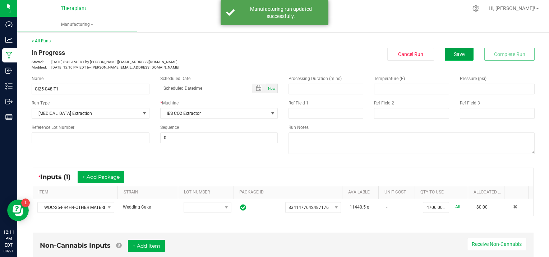
click at [454, 52] on span "Save" at bounding box center [459, 54] width 11 height 6
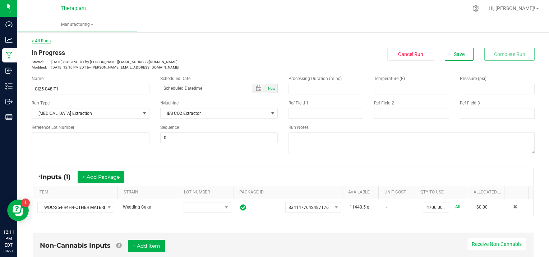
click at [37, 40] on link "< All Runs" at bounding box center [41, 40] width 19 height 5
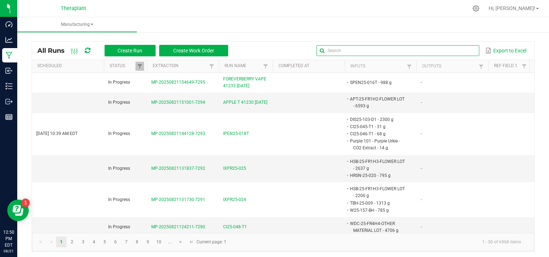
click at [448, 52] on input "text" at bounding box center [398, 50] width 162 height 11
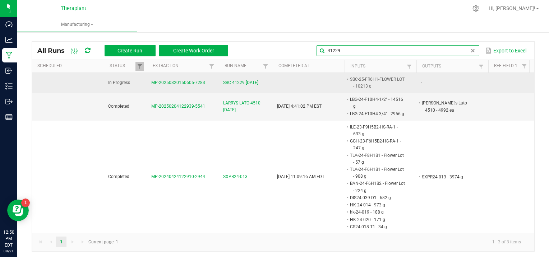
type input "41229"
click at [181, 83] on span "MP-20250820150605-7283" at bounding box center [178, 82] width 54 height 5
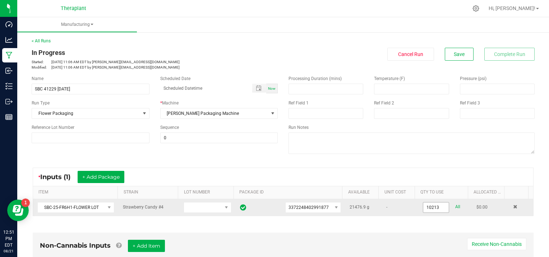
click at [436, 206] on input "10213" at bounding box center [436, 208] width 26 height 10
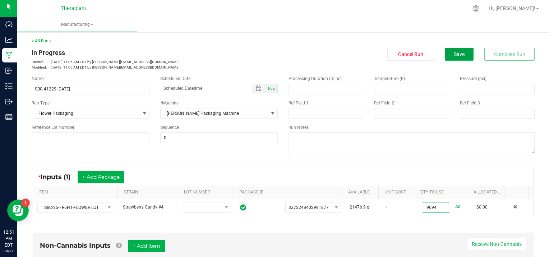
type input "9694.0000 g"
click at [454, 51] on span "Save" at bounding box center [459, 54] width 11 height 6
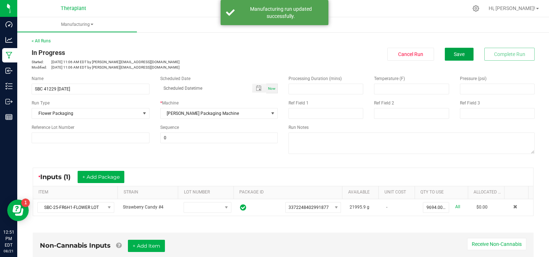
click at [454, 51] on span "Save" at bounding box center [459, 54] width 11 height 6
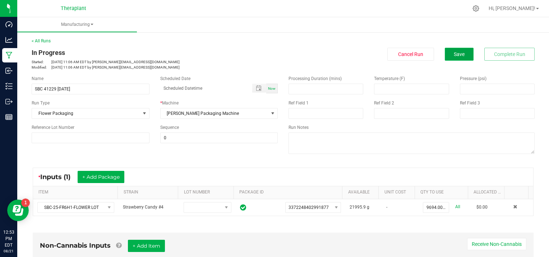
click at [458, 54] on span "Save" at bounding box center [459, 54] width 11 height 6
click at [459, 54] on span "Save" at bounding box center [459, 54] width 11 height 6
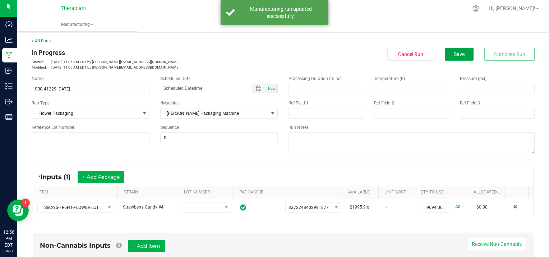
click at [459, 54] on span "Save" at bounding box center [459, 54] width 11 height 6
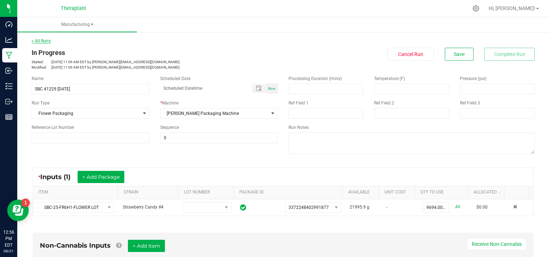
click at [40, 41] on link "< All Runs" at bounding box center [41, 40] width 19 height 5
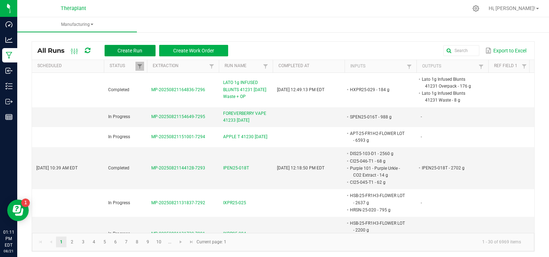
click at [144, 51] on button "Create Run" at bounding box center [130, 50] width 51 height 11
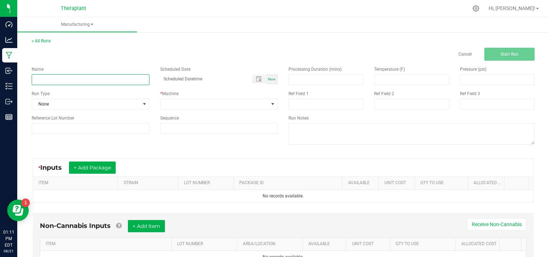
click at [56, 75] on input at bounding box center [91, 79] width 118 height 11
type input "SBC 7g 41190 [DATE]"
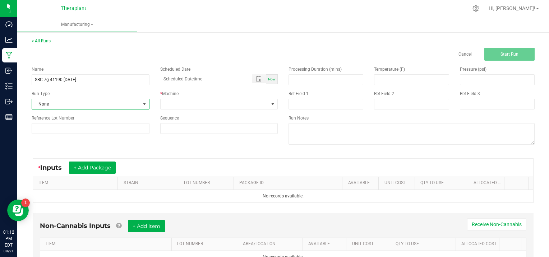
click at [143, 105] on span at bounding box center [145, 104] width 6 height 6
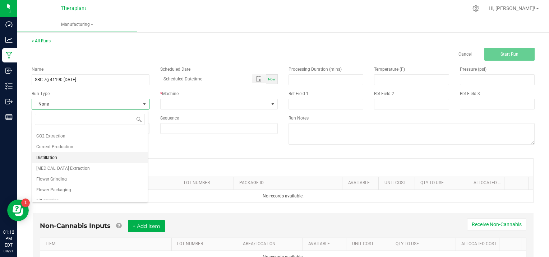
scroll to position [20, 0]
click at [73, 188] on li "Flower Packaging" at bounding box center [90, 189] width 116 height 11
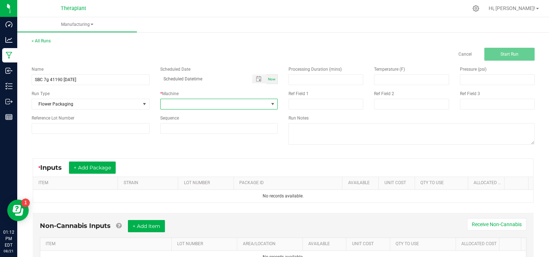
click at [270, 103] on span at bounding box center [273, 104] width 6 height 6
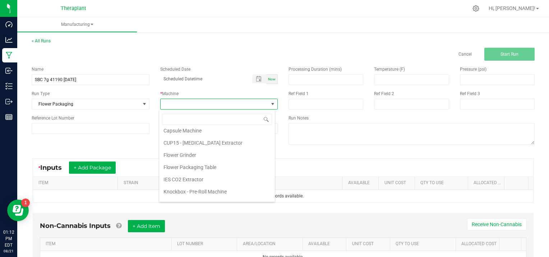
scroll to position [14, 0]
click at [222, 169] on li "Flower Packaging Table" at bounding box center [217, 169] width 116 height 12
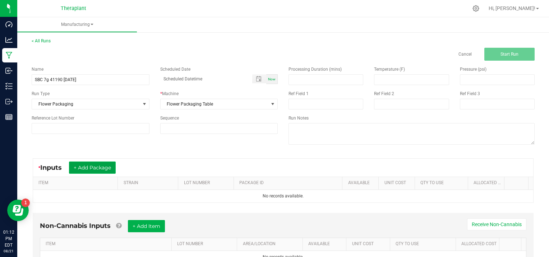
click at [101, 166] on button "+ Add Package" at bounding box center [92, 168] width 47 height 12
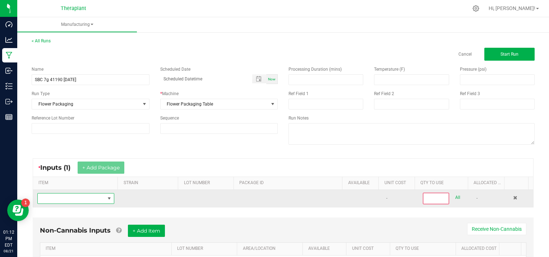
click at [65, 198] on span "NO DATA FOUND" at bounding box center [71, 199] width 67 height 10
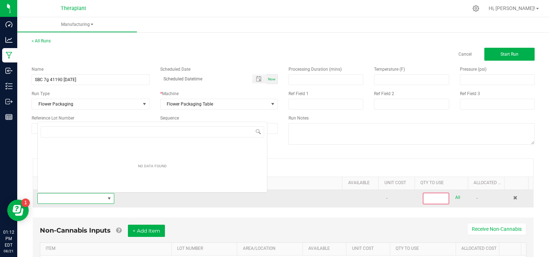
scroll to position [10, 74]
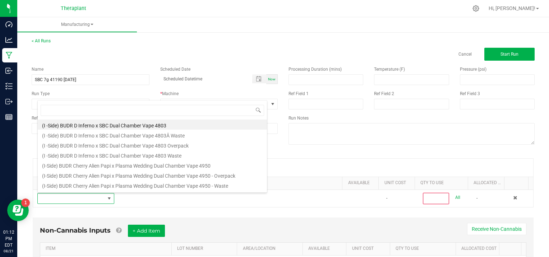
type input "s"
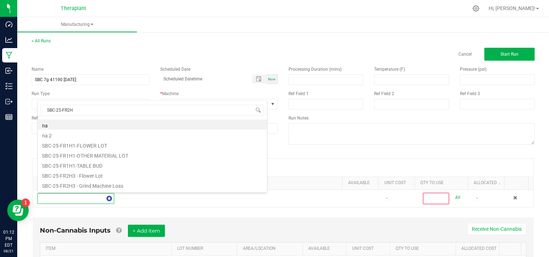
type input "SBC-25-FR2H3"
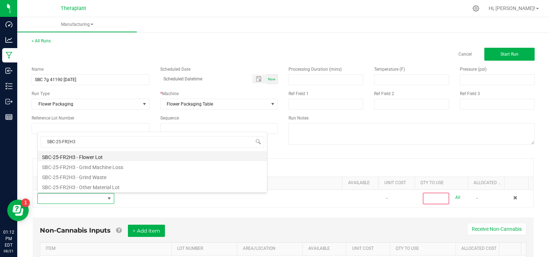
click at [115, 154] on li "SBC-25-FR2H3 - Flower Lot" at bounding box center [152, 156] width 229 height 10
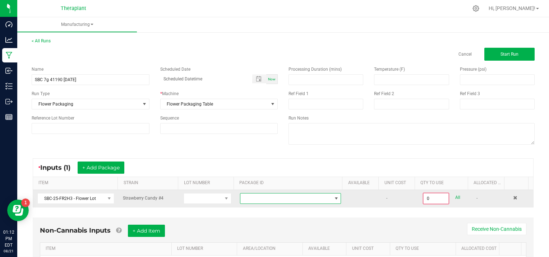
click at [333, 198] on span at bounding box center [336, 199] width 6 height 6
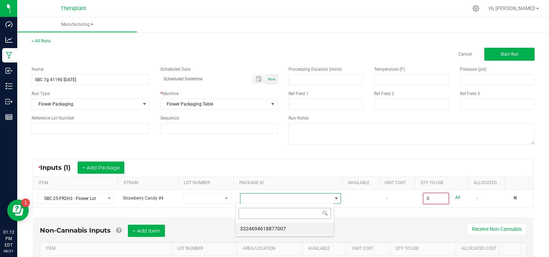
scroll to position [10, 98]
click at [303, 229] on li "3324694618877007" at bounding box center [285, 229] width 98 height 12
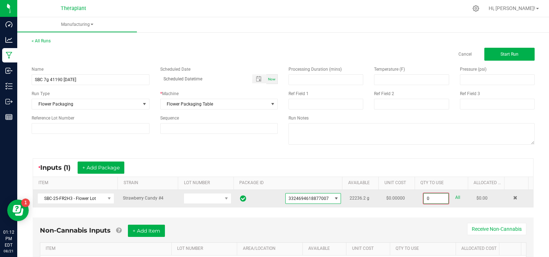
click at [435, 197] on input "0" at bounding box center [436, 199] width 25 height 10
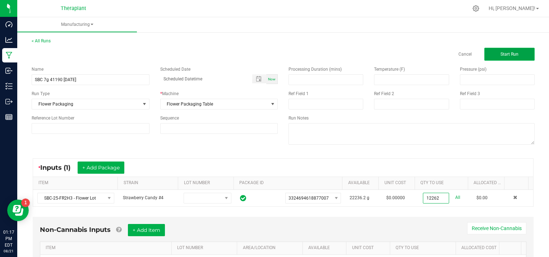
type input "12262.0000 g"
click at [504, 56] on span "Start Run" at bounding box center [509, 54] width 18 height 5
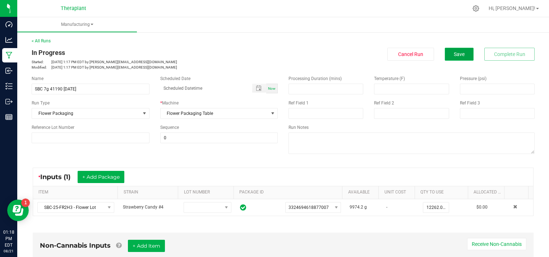
click at [447, 52] on button "Save" at bounding box center [459, 54] width 29 height 13
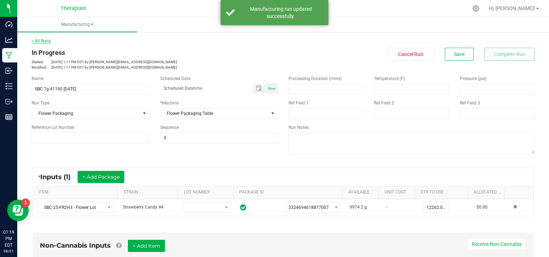
click at [38, 39] on link "< All Runs" at bounding box center [41, 40] width 19 height 5
